Goal: Go to known website: Access a specific website the user already knows

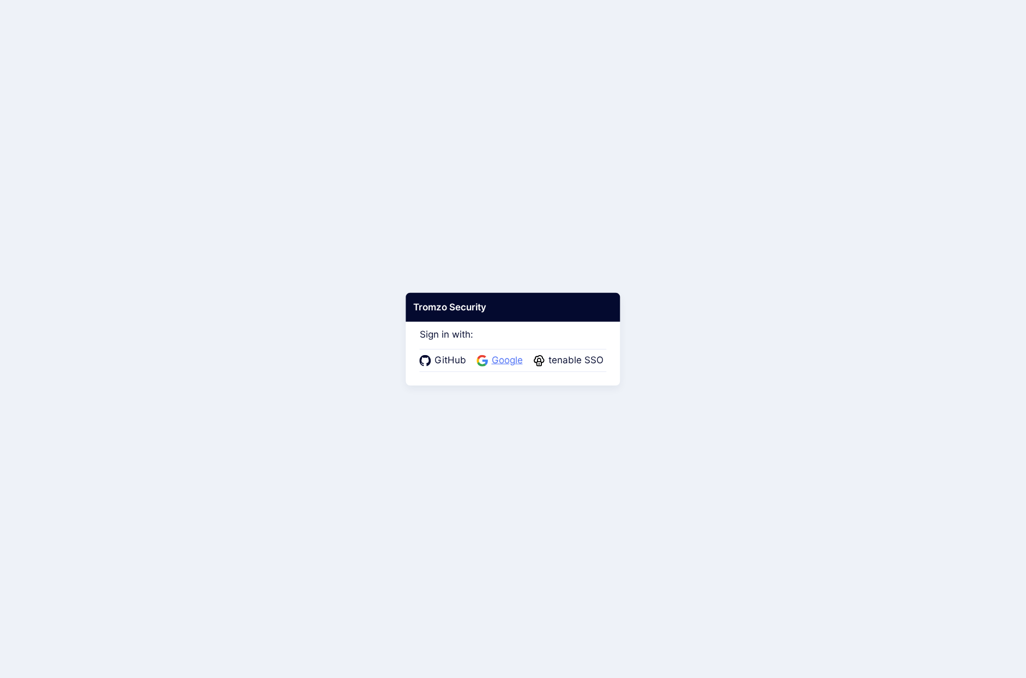
click at [499, 359] on span "Google" at bounding box center [507, 360] width 38 height 14
click at [476, 364] on span "Google" at bounding box center [486, 360] width 38 height 14
